Goal: Transaction & Acquisition: Purchase product/service

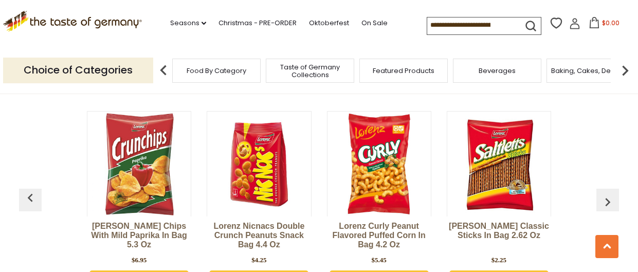
scroll to position [2743, 0]
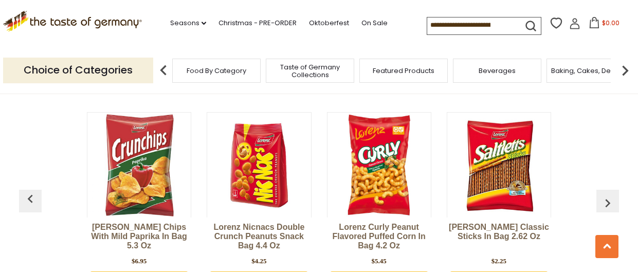
click at [372, 126] on img at bounding box center [379, 164] width 103 height 103
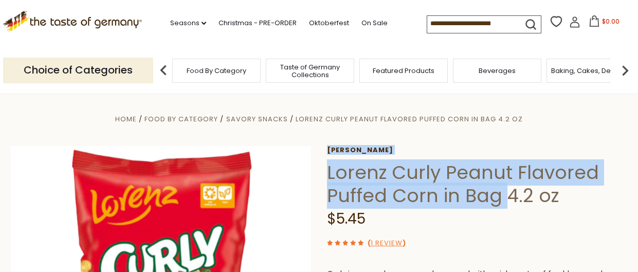
drag, startPoint x: 326, startPoint y: 169, endPoint x: 504, endPoint y: 192, distance: 179.4
copy div "[PERSON_NAME] Curly Peanut Flavored Puffed Corn in Bag"
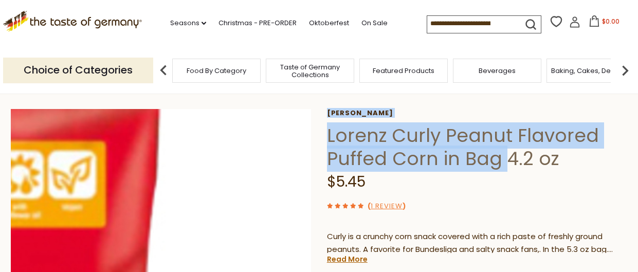
scroll to position [41, 0]
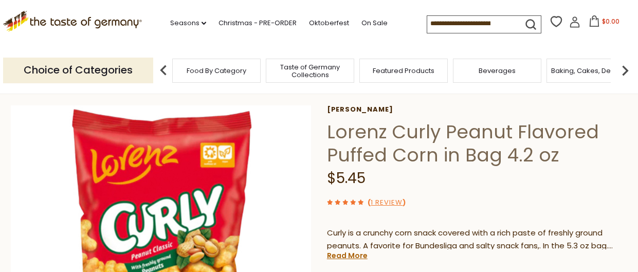
click at [354, 183] on span "$5.45" at bounding box center [346, 178] width 39 height 20
